Goal: Task Accomplishment & Management: Manage account settings

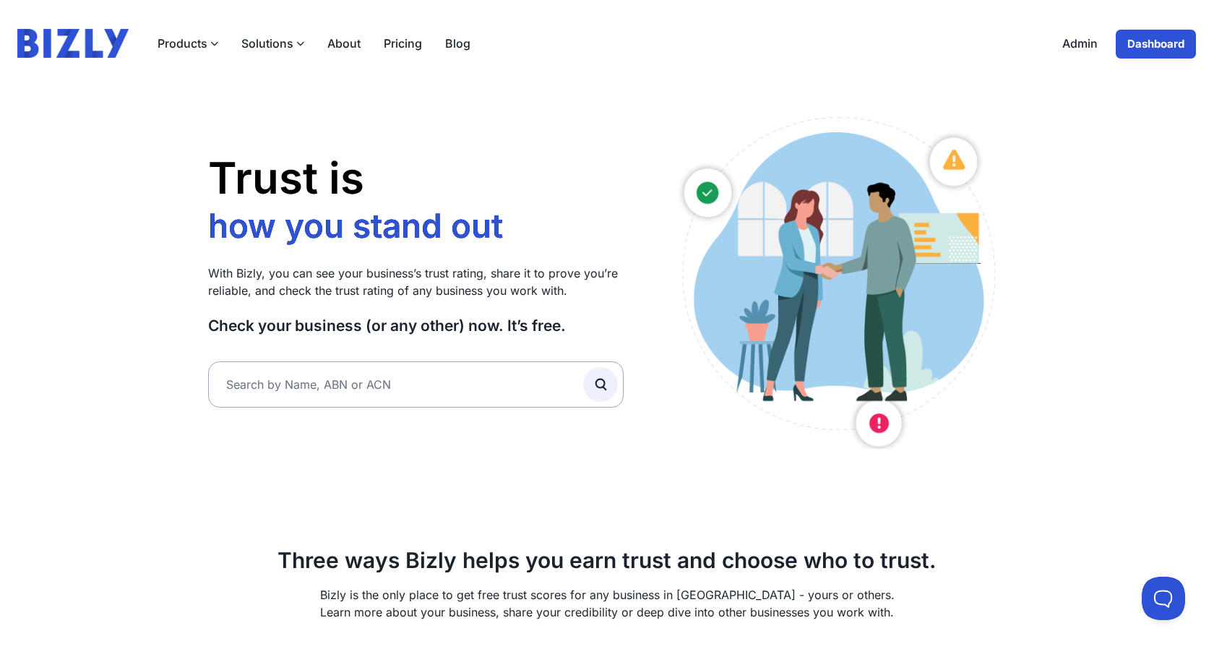
click at [1092, 47] on link "Admin" at bounding box center [1080, 44] width 59 height 30
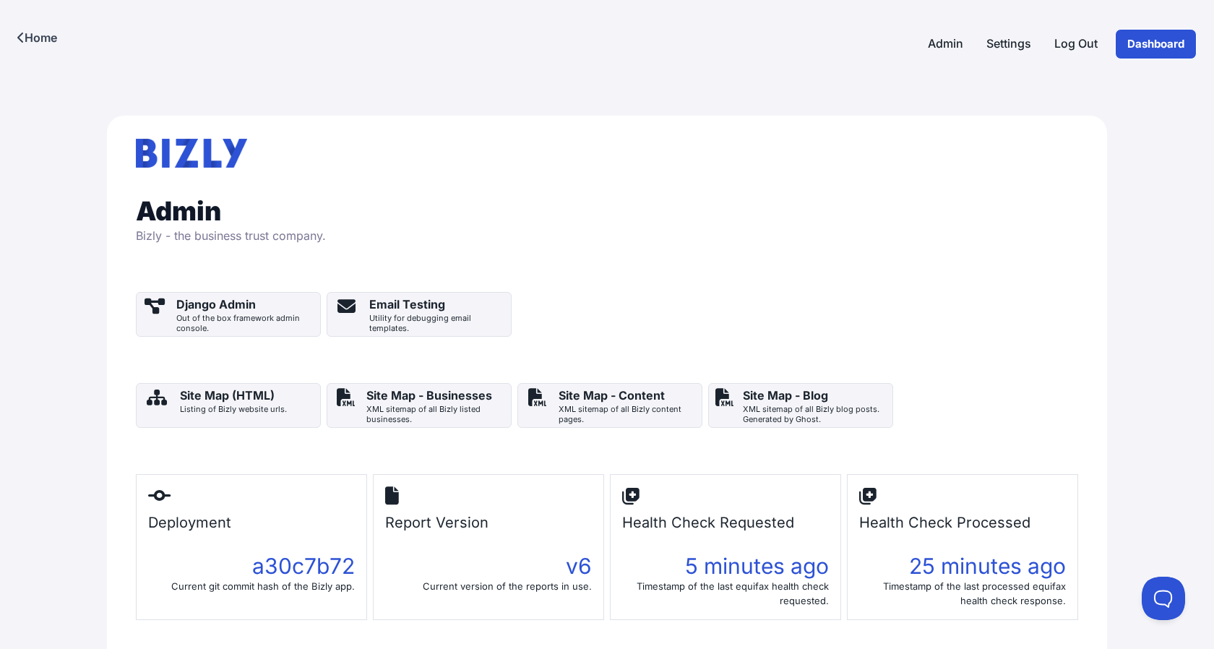
click at [1092, 47] on link "Log Out" at bounding box center [1076, 44] width 66 height 30
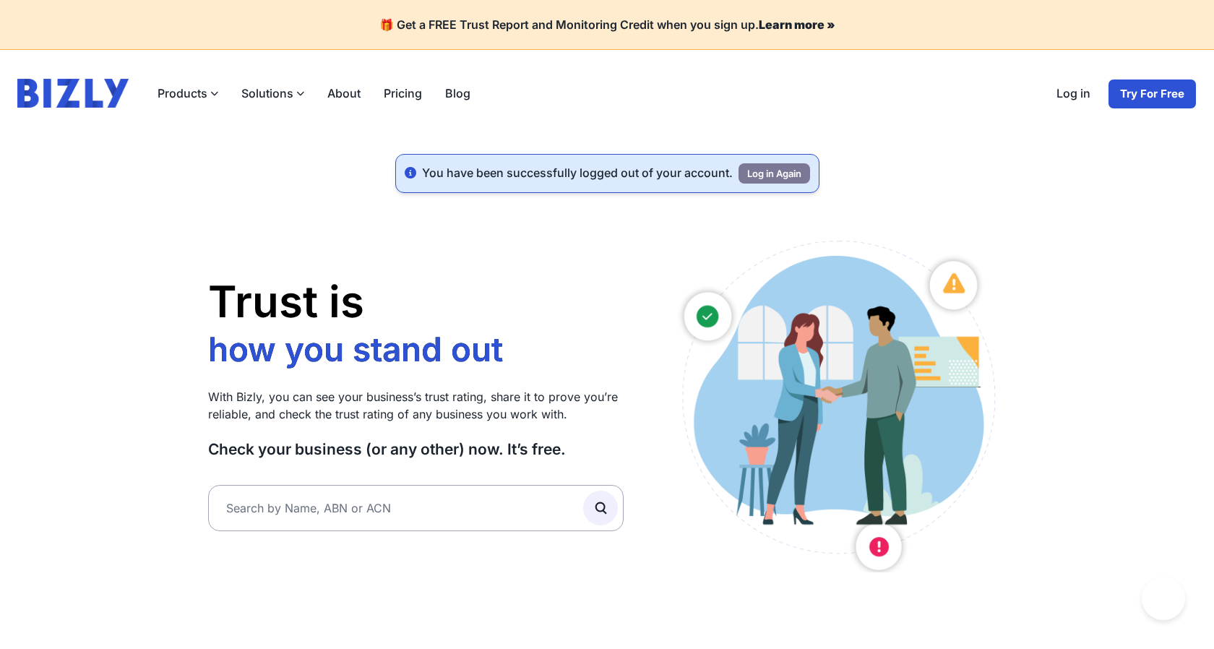
click at [1080, 92] on link "Log in" at bounding box center [1073, 94] width 57 height 30
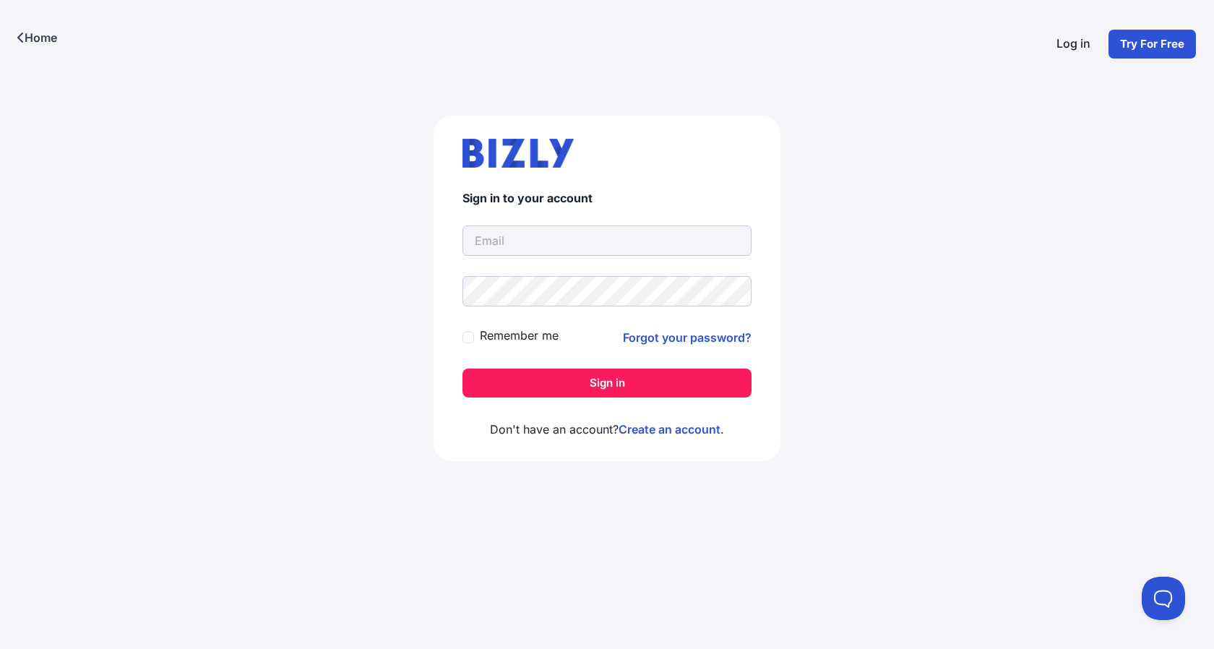
click at [684, 338] on link "Forgot your password?" at bounding box center [687, 337] width 129 height 17
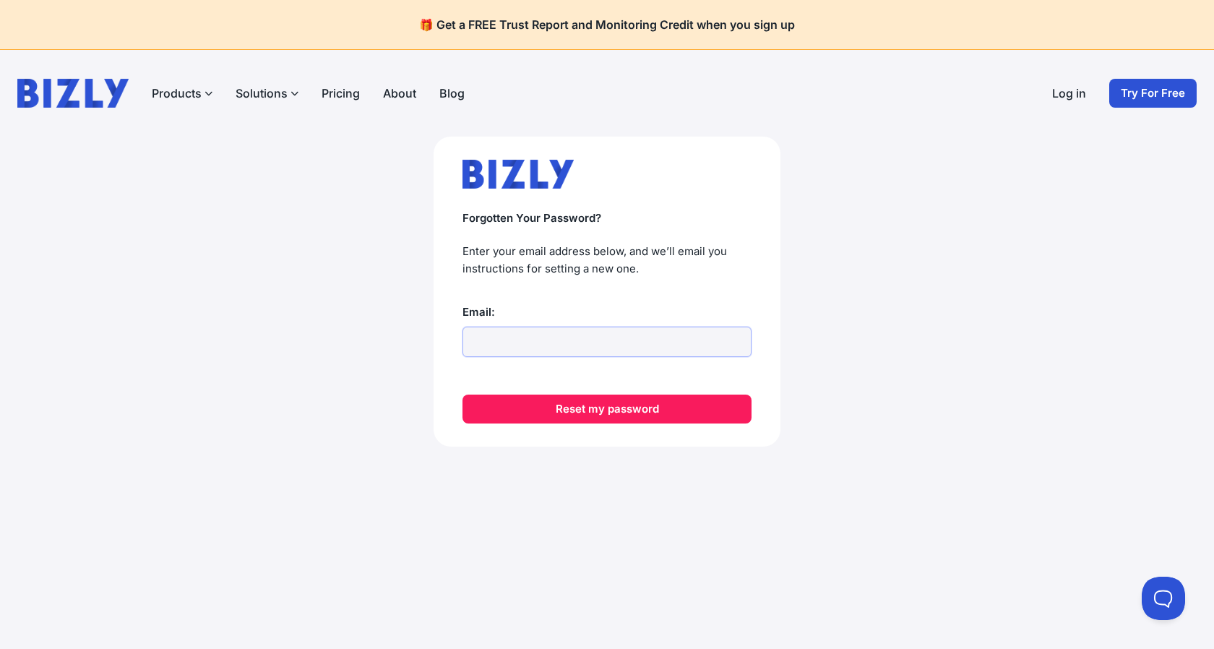
click at [502, 335] on input "Email:" at bounding box center [607, 342] width 289 height 30
type input "[PERSON_NAME][EMAIL_ADDRESS][DOMAIN_NAME]"
click at [463, 395] on button "Reset my password" at bounding box center [607, 409] width 289 height 29
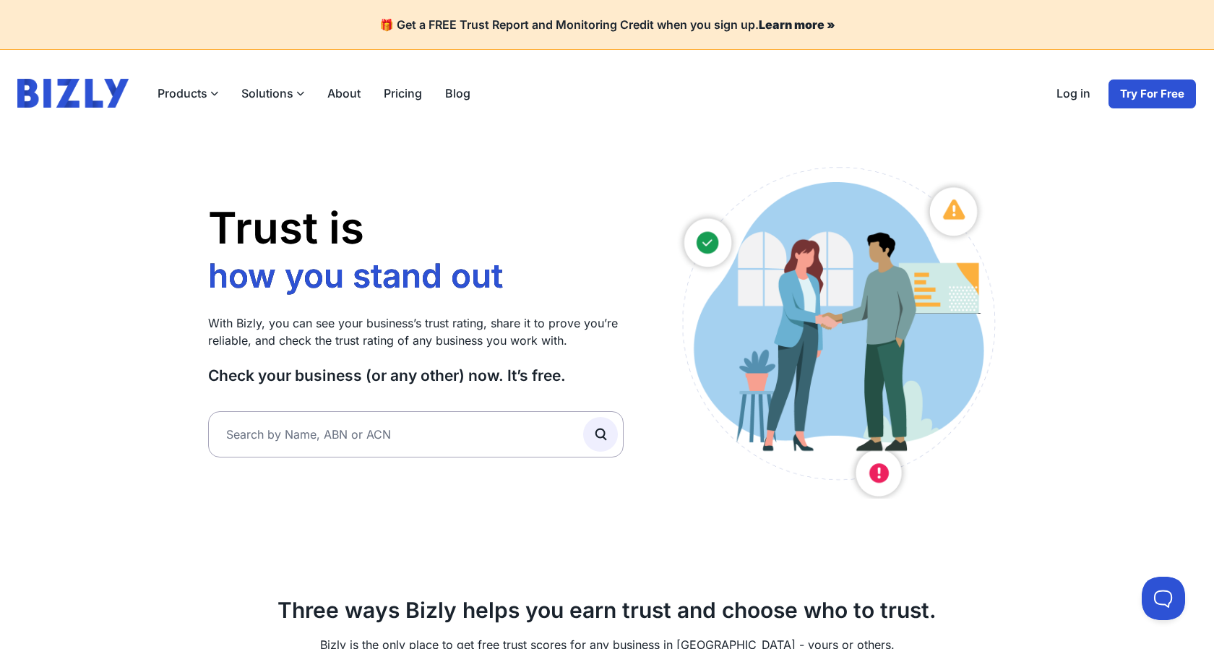
click at [1066, 95] on link "Log in" at bounding box center [1073, 94] width 57 height 30
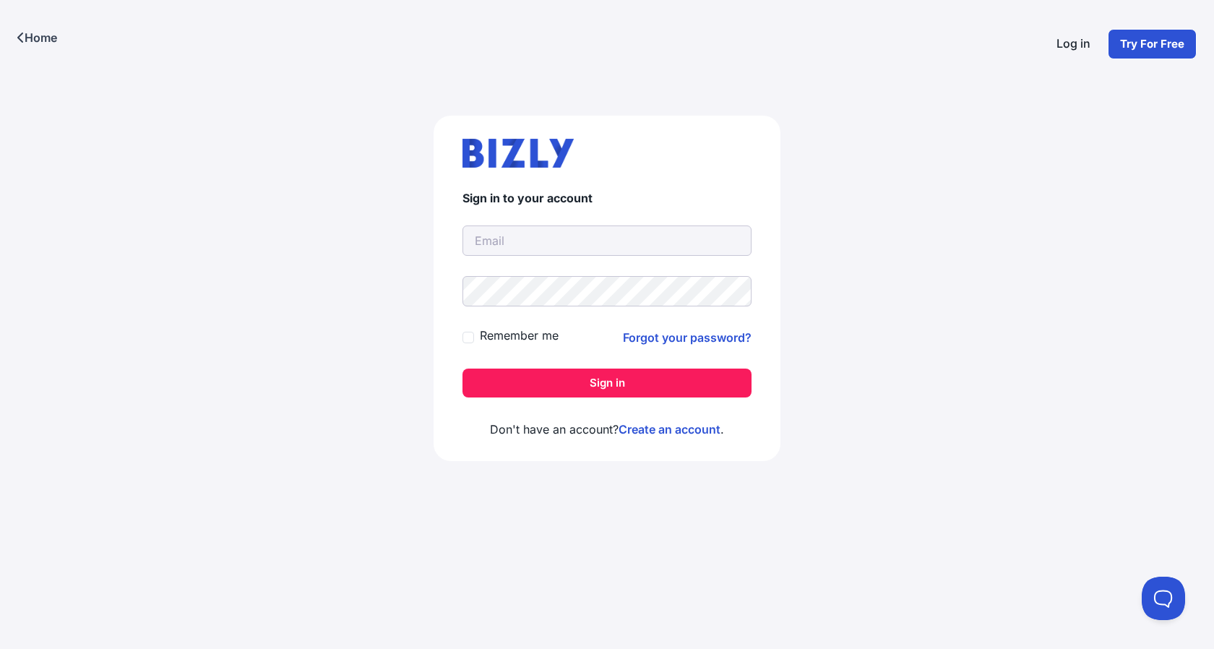
type input "[PERSON_NAME][EMAIL_ADDRESS][DOMAIN_NAME]"
click at [697, 395] on button "Sign in" at bounding box center [607, 383] width 289 height 29
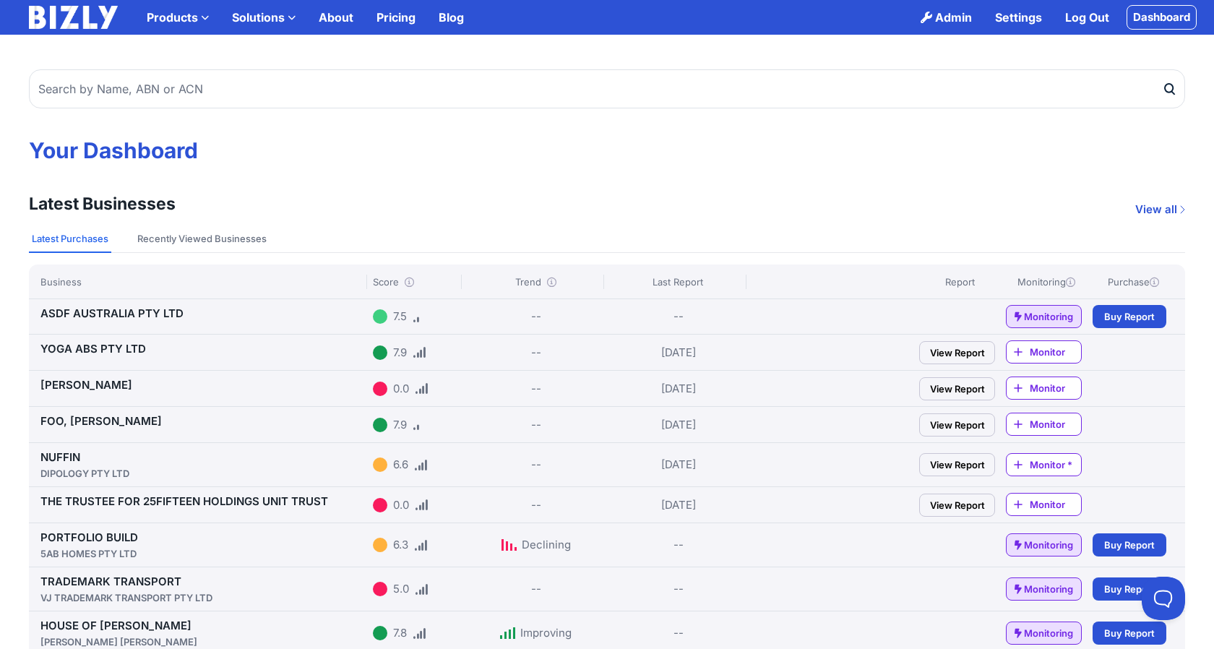
click at [958, 19] on link "Admin" at bounding box center [946, 17] width 74 height 29
